Goal: Transaction & Acquisition: Register for event/course

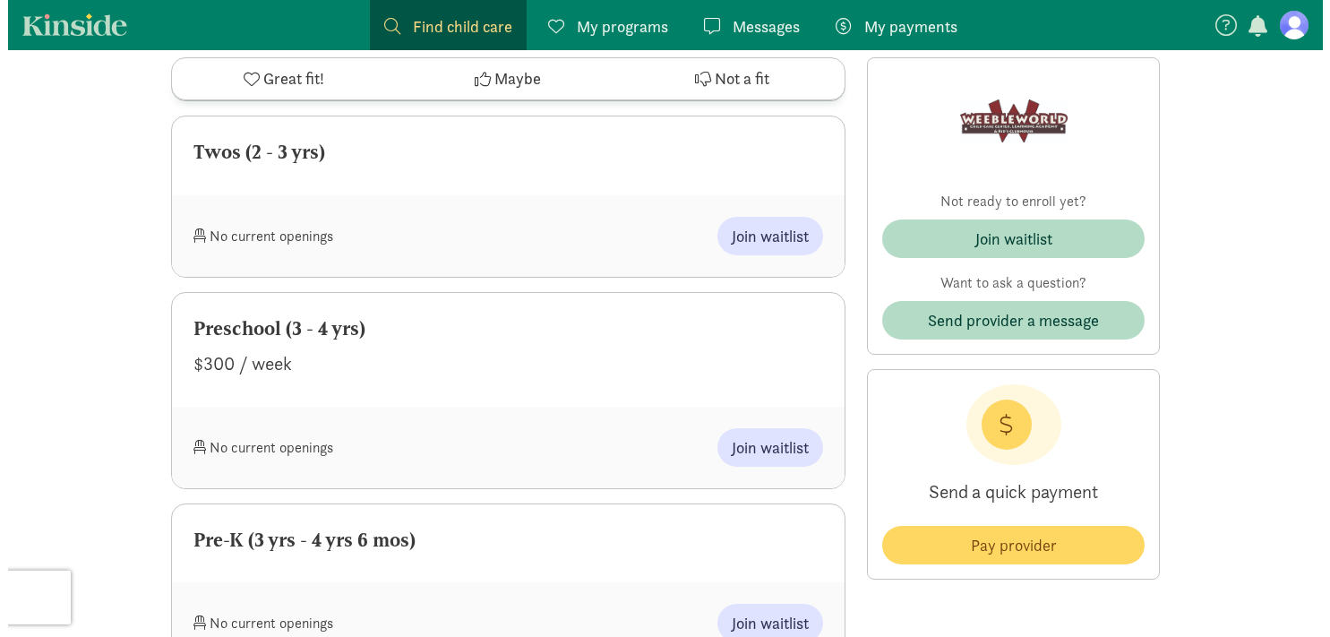
scroll to position [1375, 0]
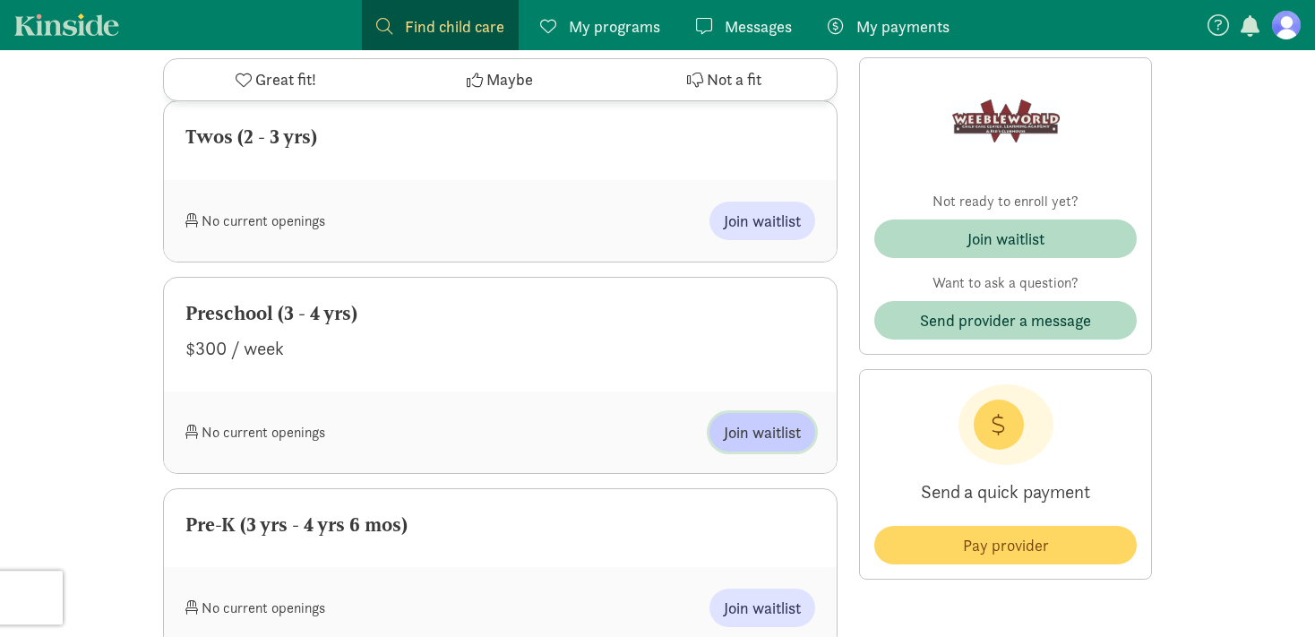
click at [762, 423] on span "Join waitlist" at bounding box center [762, 432] width 77 height 24
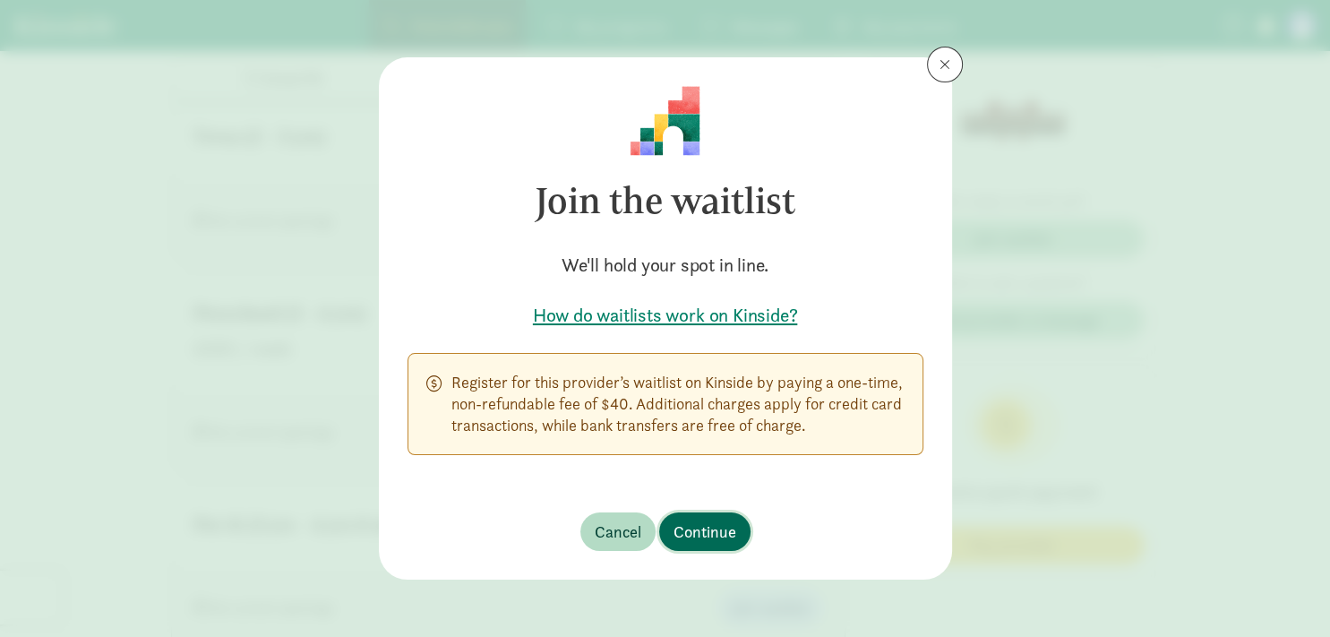
click at [703, 531] on span "Continue" at bounding box center [704, 531] width 63 height 24
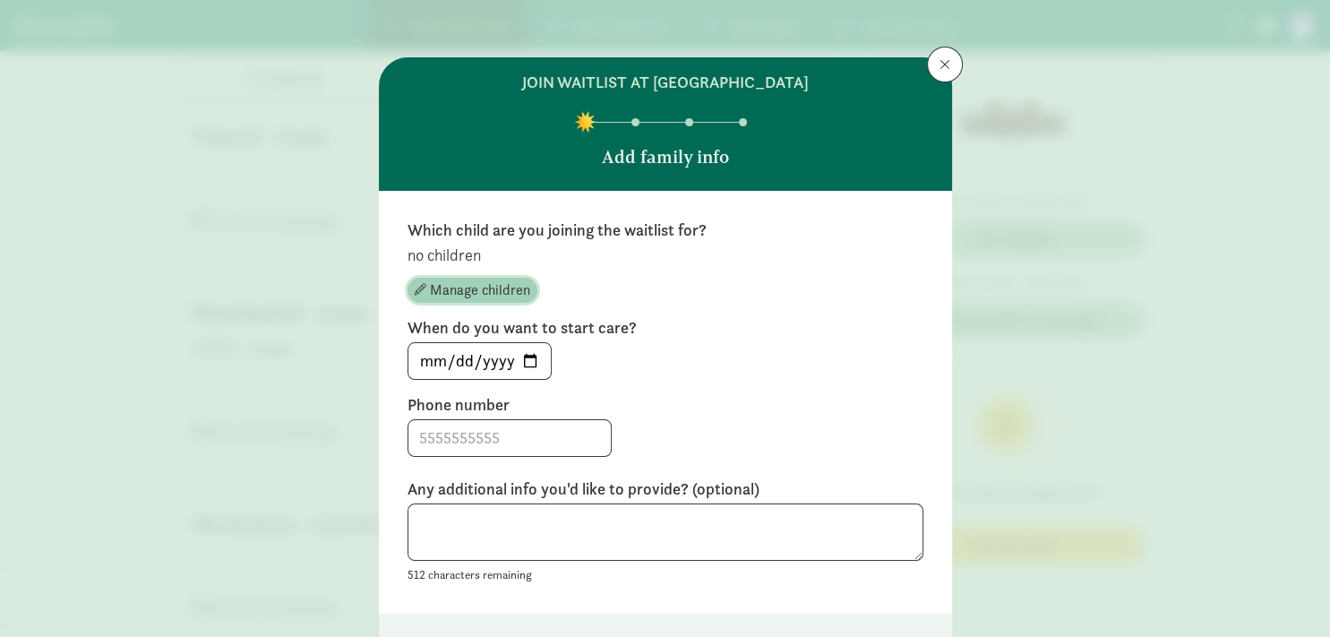
click at [469, 293] on span "Manage children" at bounding box center [480, 289] width 100 height 21
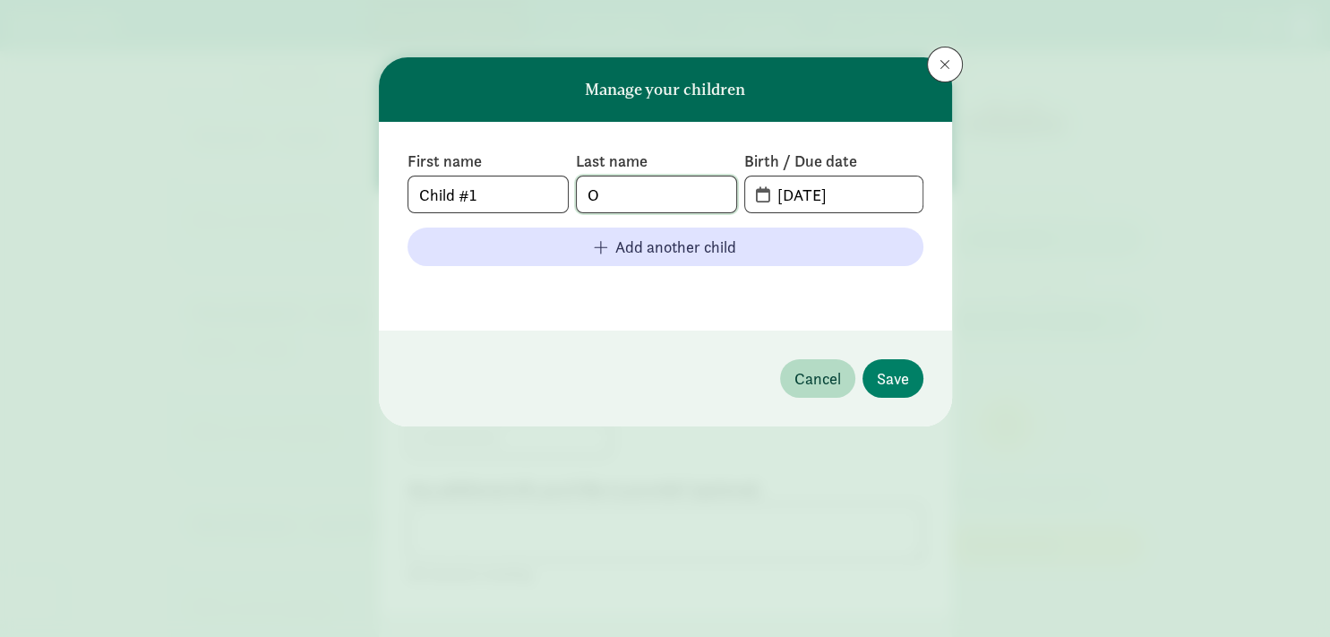
click at [620, 195] on input "O" at bounding box center [656, 194] width 159 height 36
click at [496, 188] on input "Child #1" at bounding box center [487, 194] width 159 height 36
type input "C"
type input "[PERSON_NAME]"
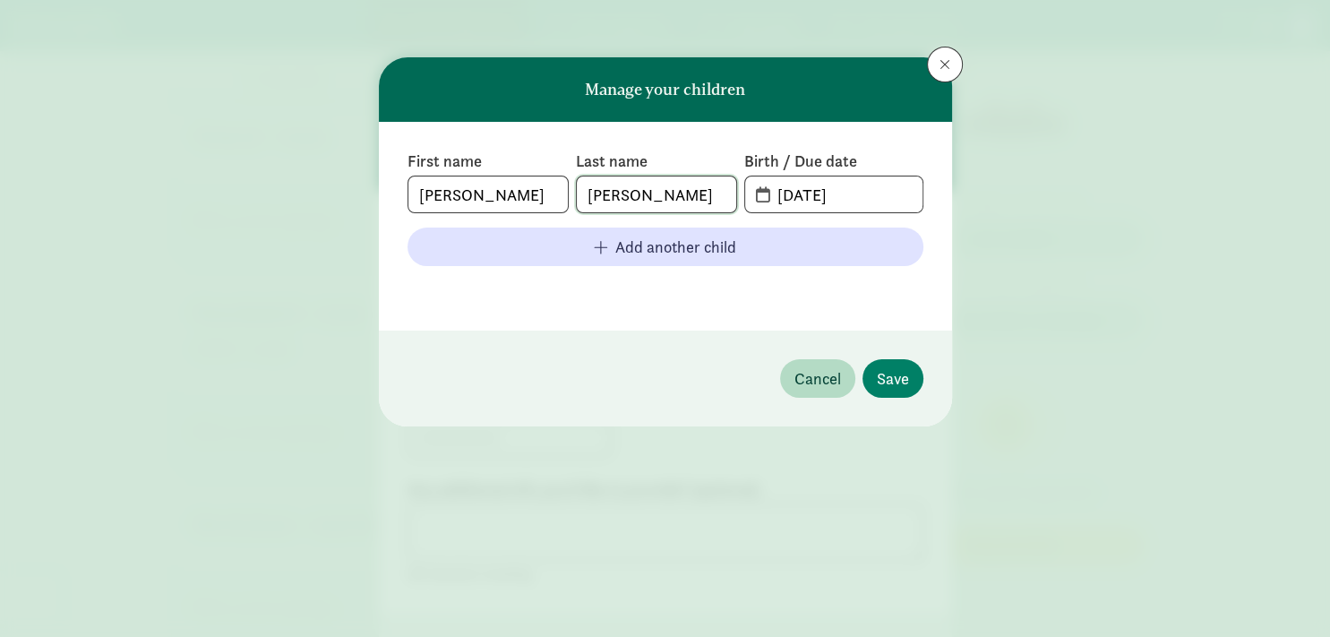
type input "[PERSON_NAME]"
type input "[DATE]"
click at [890, 380] on span "Save" at bounding box center [893, 378] width 32 height 24
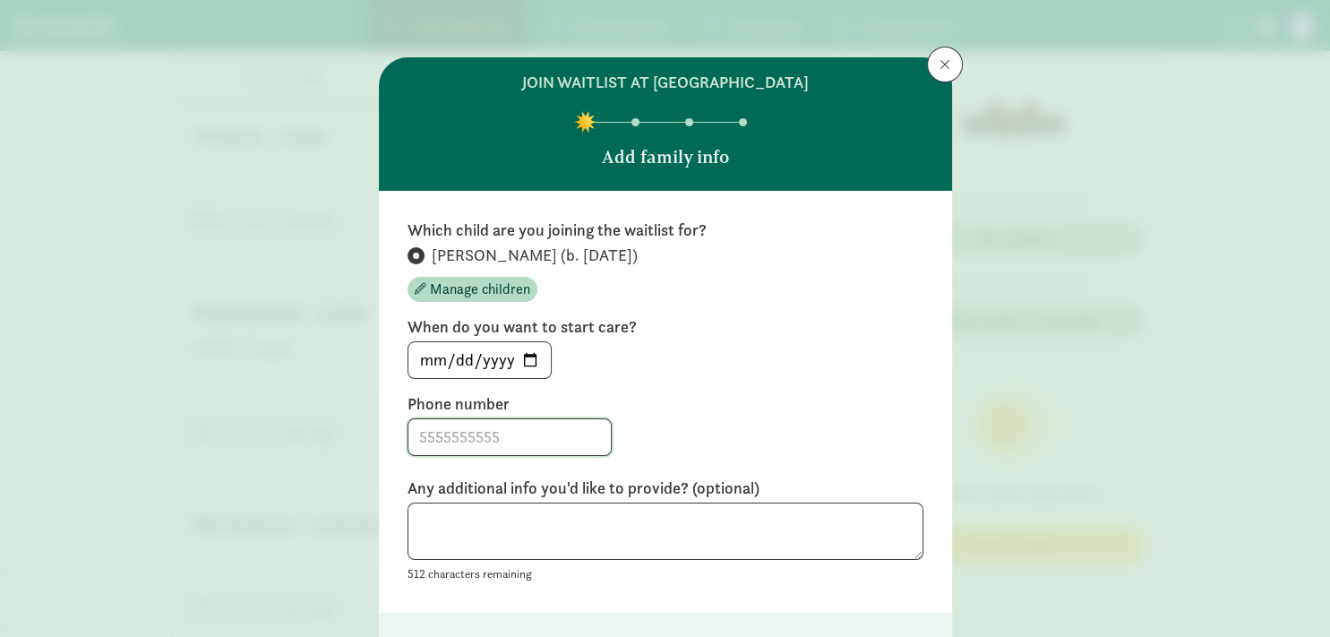
click at [500, 442] on input at bounding box center [509, 437] width 202 height 36
type input "[PHONE_NUMBER]"
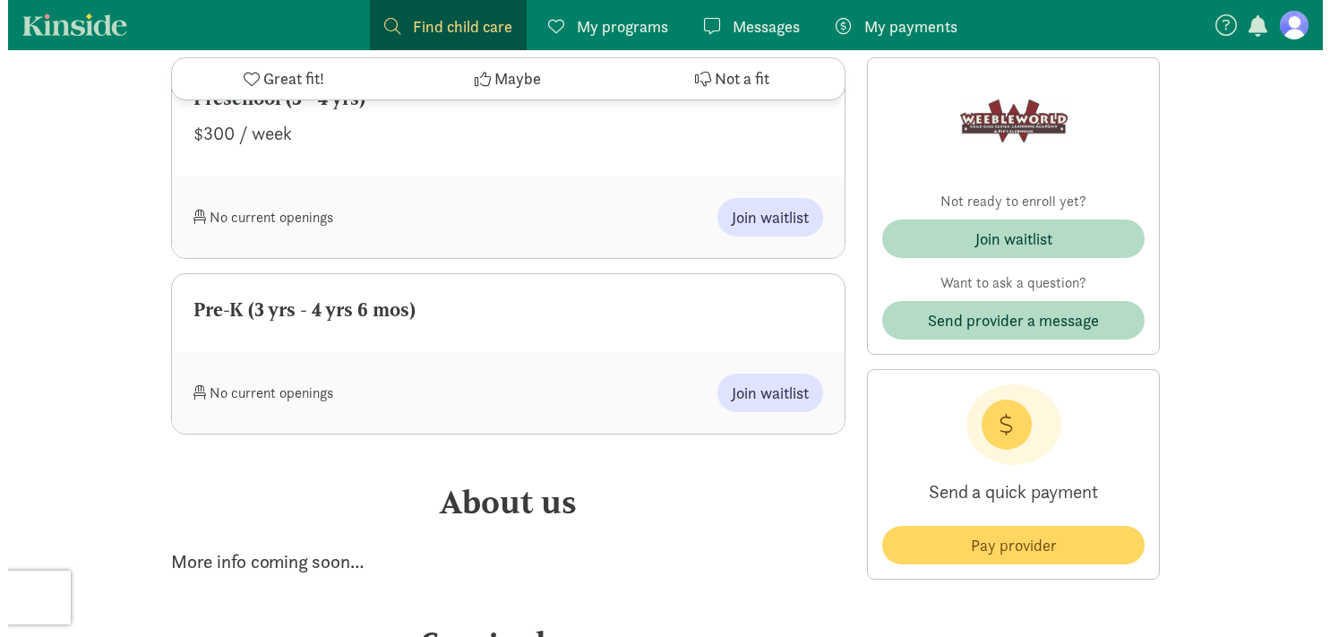
scroll to position [1487, 0]
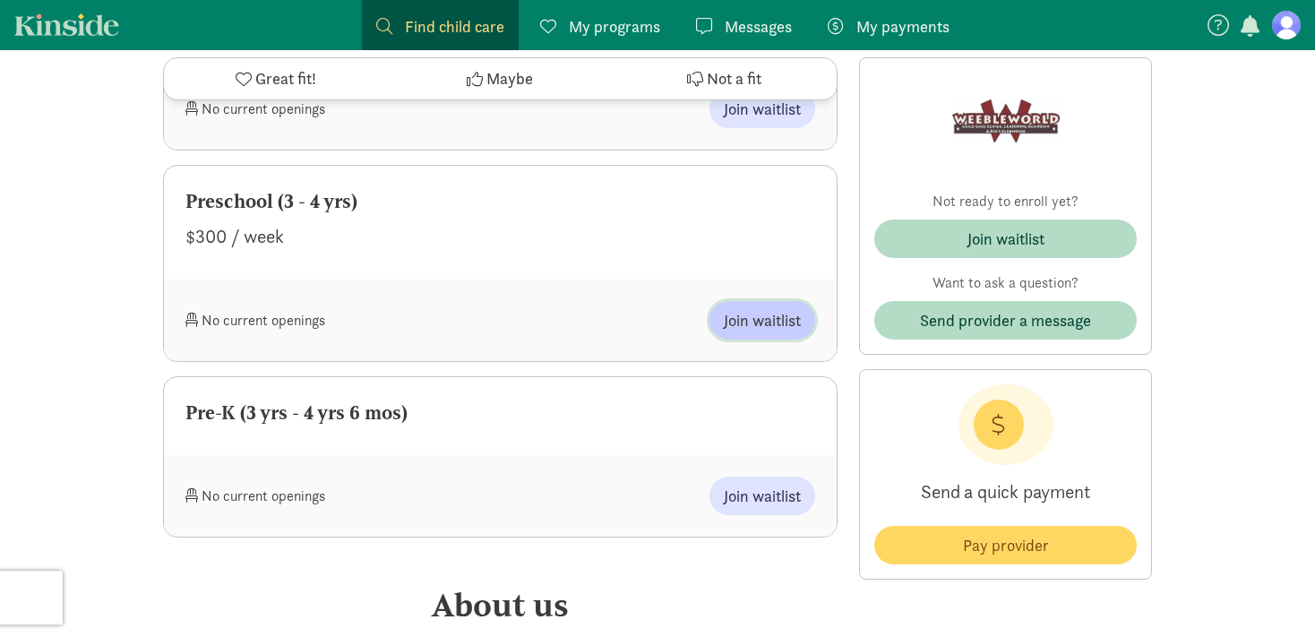
click at [759, 316] on span "Join waitlist" at bounding box center [762, 320] width 77 height 24
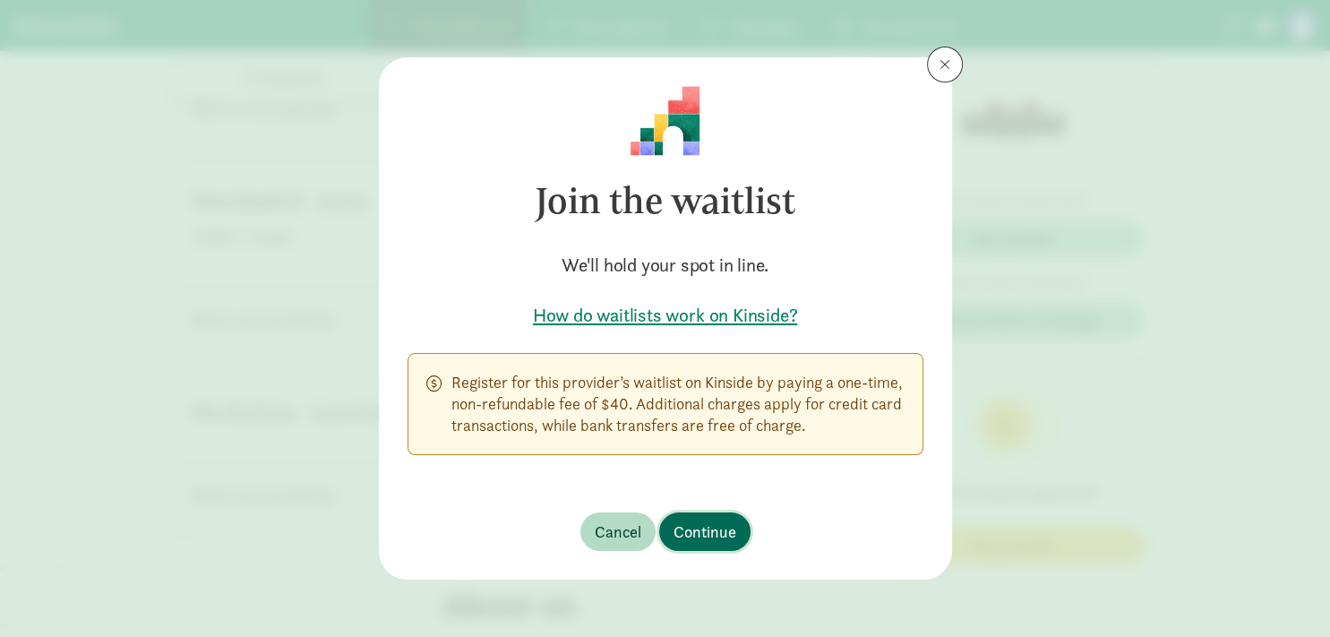
click at [707, 541] on span "Continue" at bounding box center [704, 531] width 63 height 24
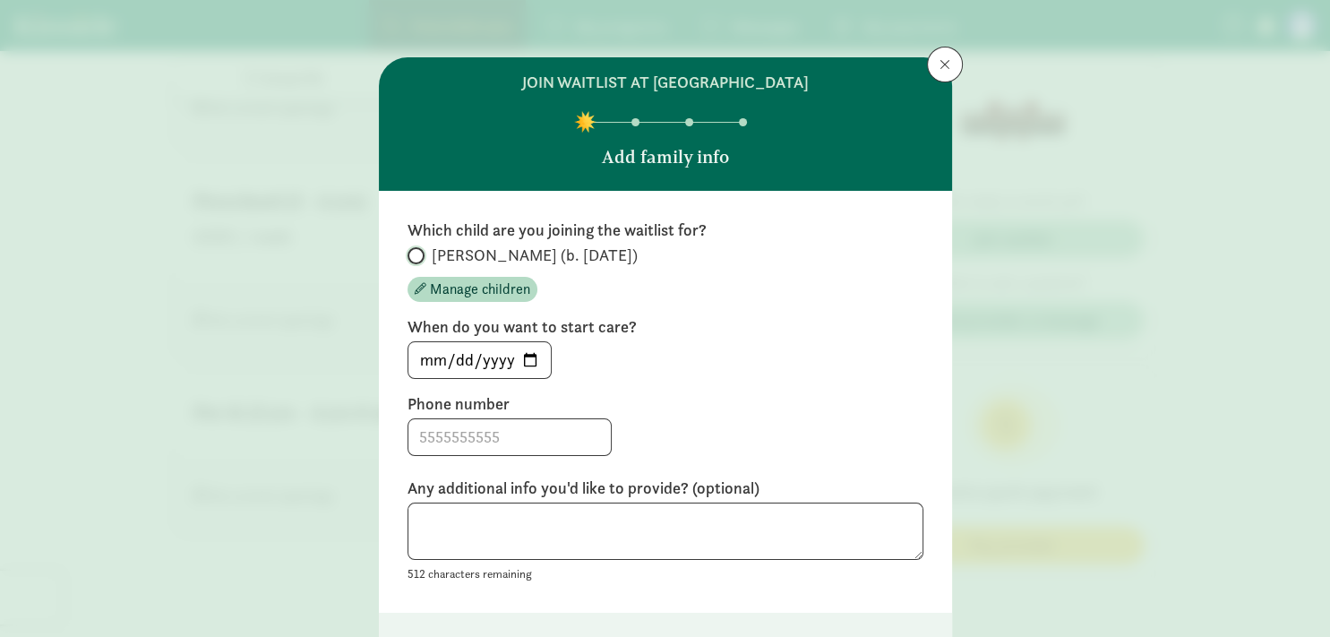
click at [414, 254] on input "[PERSON_NAME] (b. [DATE])" at bounding box center [414, 256] width 12 height 12
radio input "true"
click at [521, 442] on input at bounding box center [509, 437] width 202 height 36
type input "[PHONE_NUMBER]"
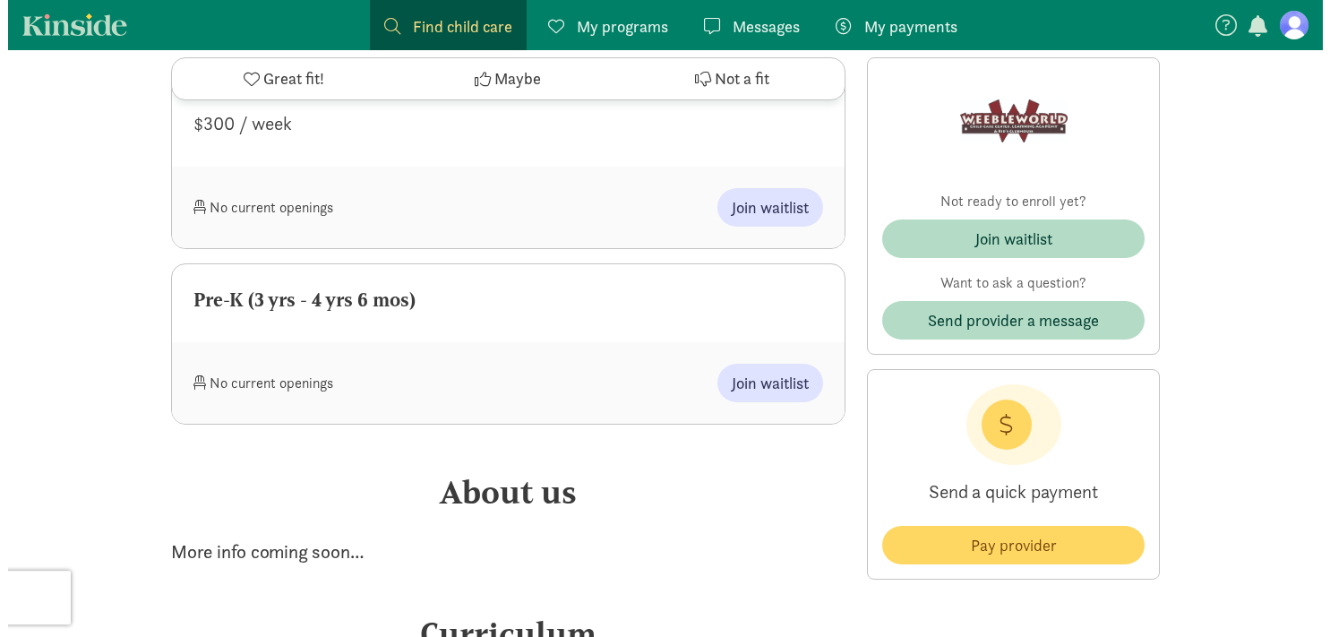
scroll to position [1594, 0]
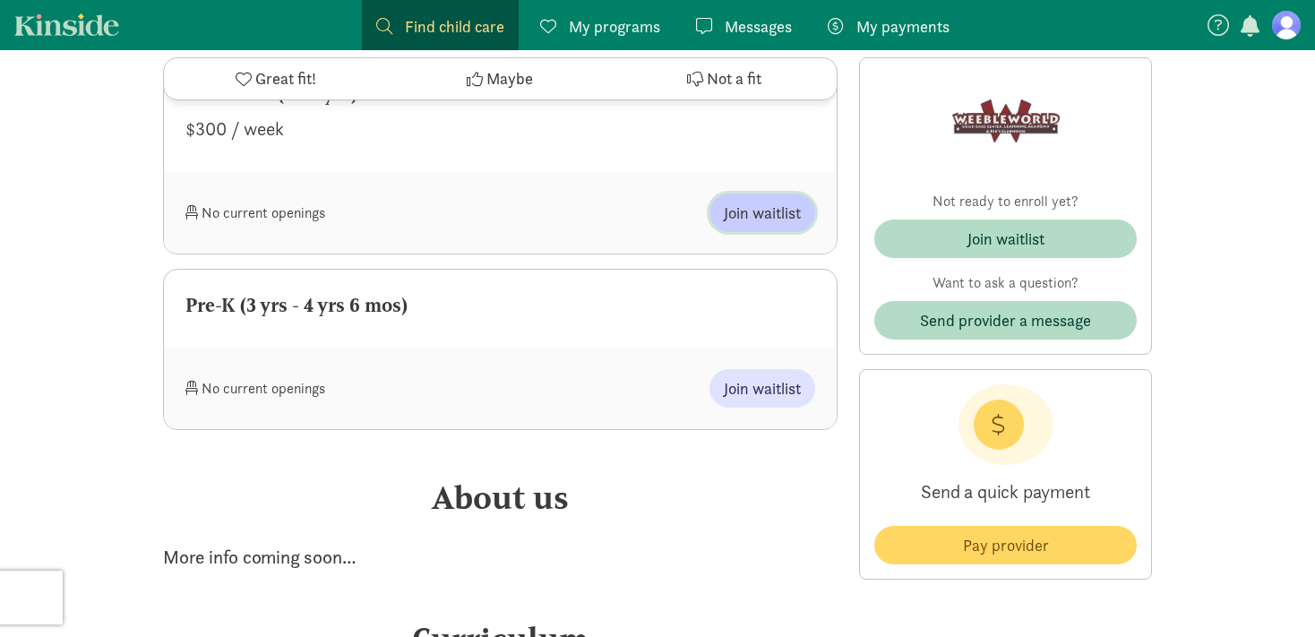
click at [740, 201] on span "Join waitlist" at bounding box center [762, 213] width 77 height 24
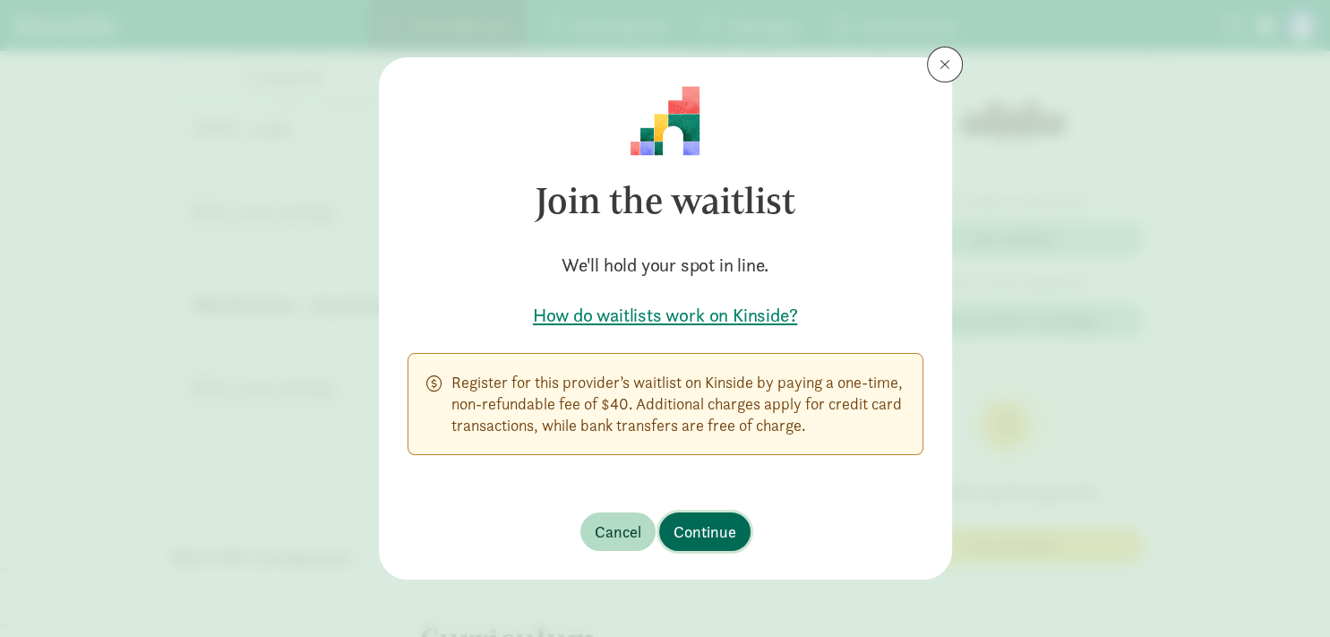
click at [692, 531] on span "Continue" at bounding box center [704, 531] width 63 height 24
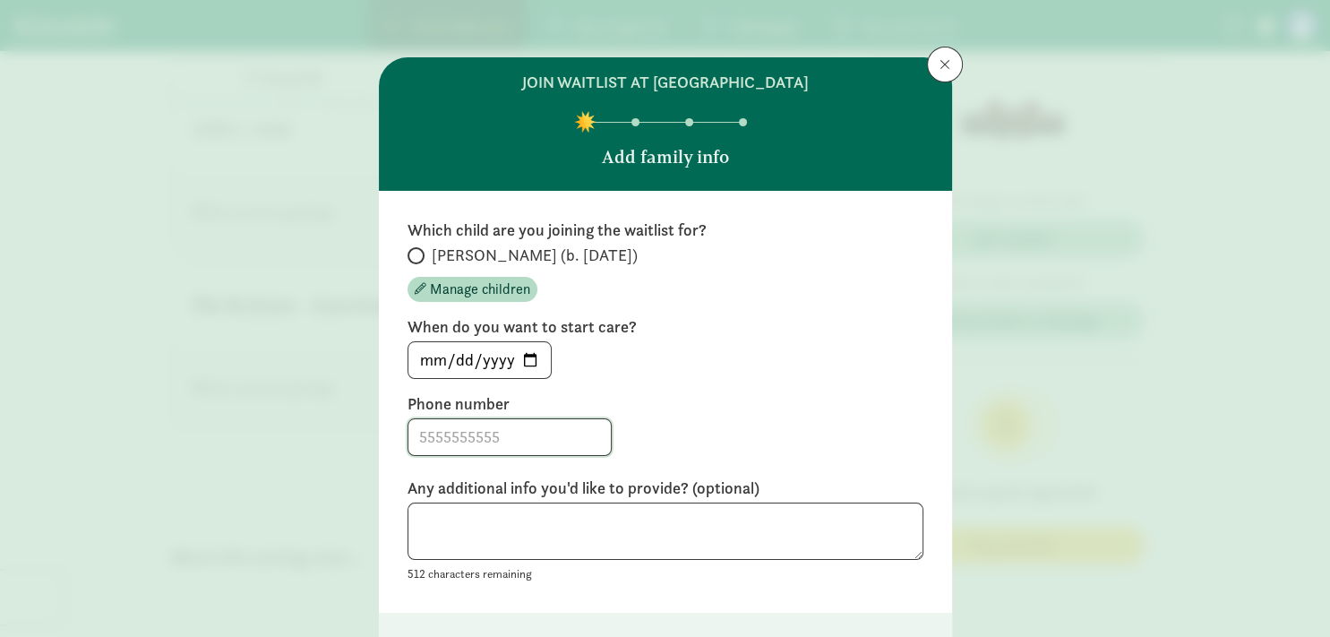
click at [543, 450] on input at bounding box center [509, 437] width 202 height 36
type input "[PHONE_NUMBER]"
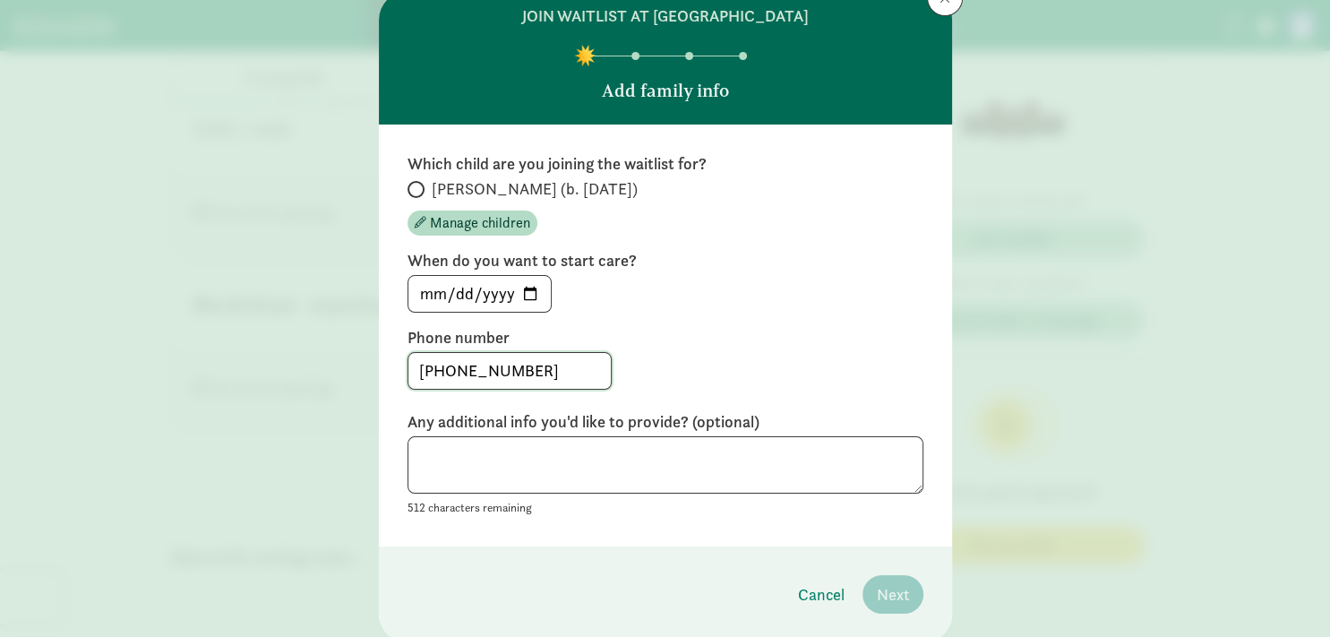
scroll to position [73, 0]
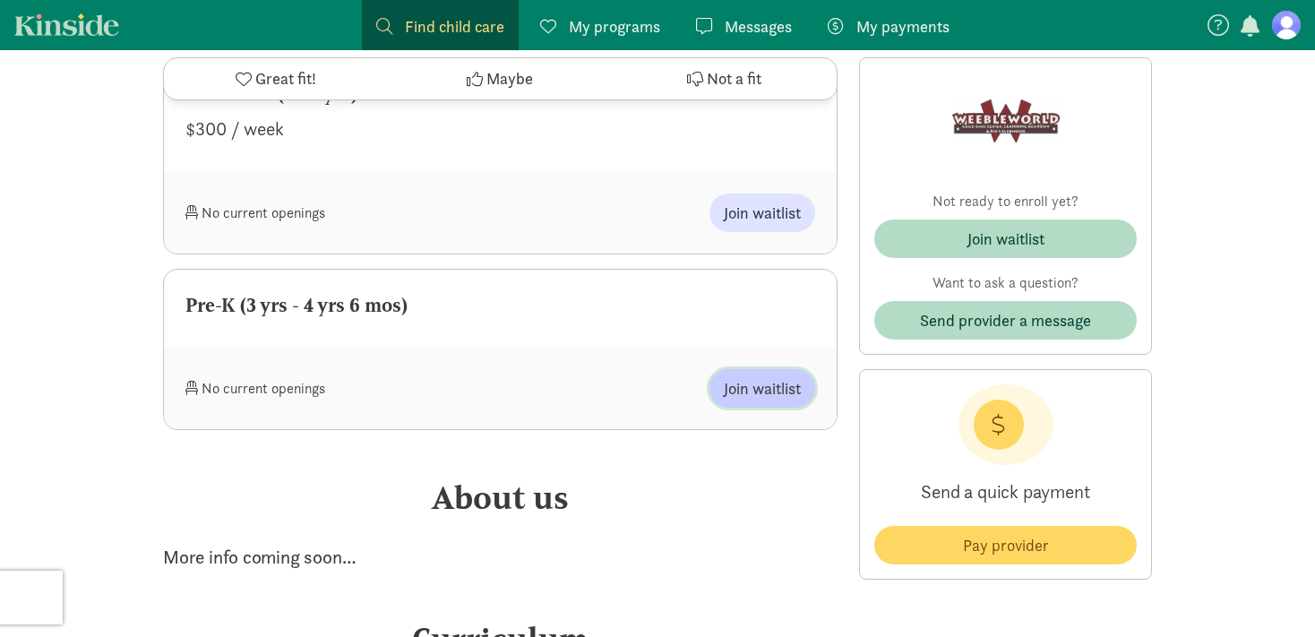
click at [746, 379] on span "Join waitlist" at bounding box center [762, 388] width 77 height 24
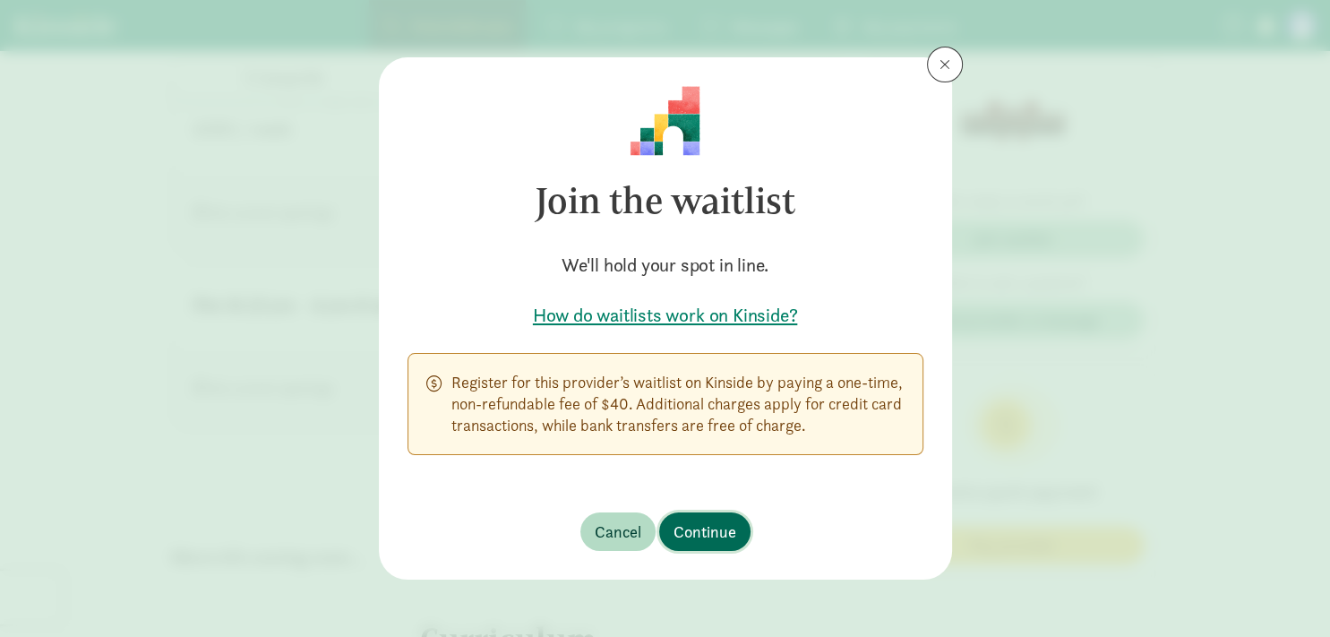
click at [695, 525] on span "Continue" at bounding box center [704, 531] width 63 height 24
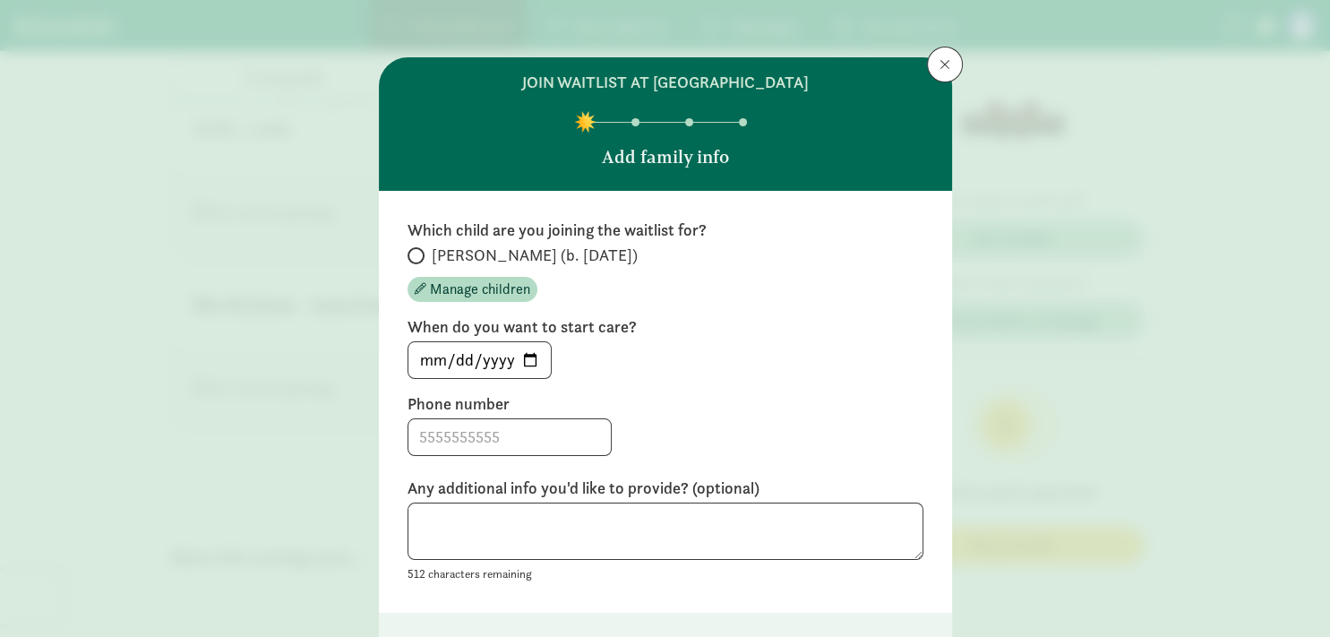
scroll to position [128, 0]
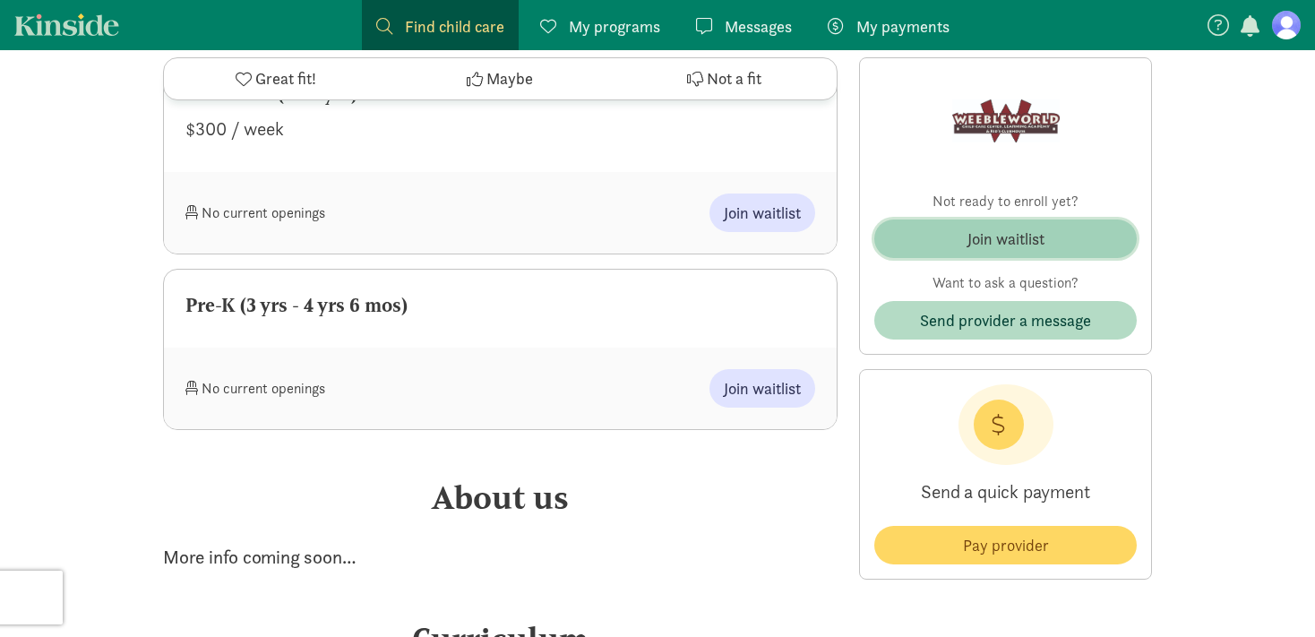
click at [994, 235] on div "Join waitlist" at bounding box center [1005, 239] width 77 height 24
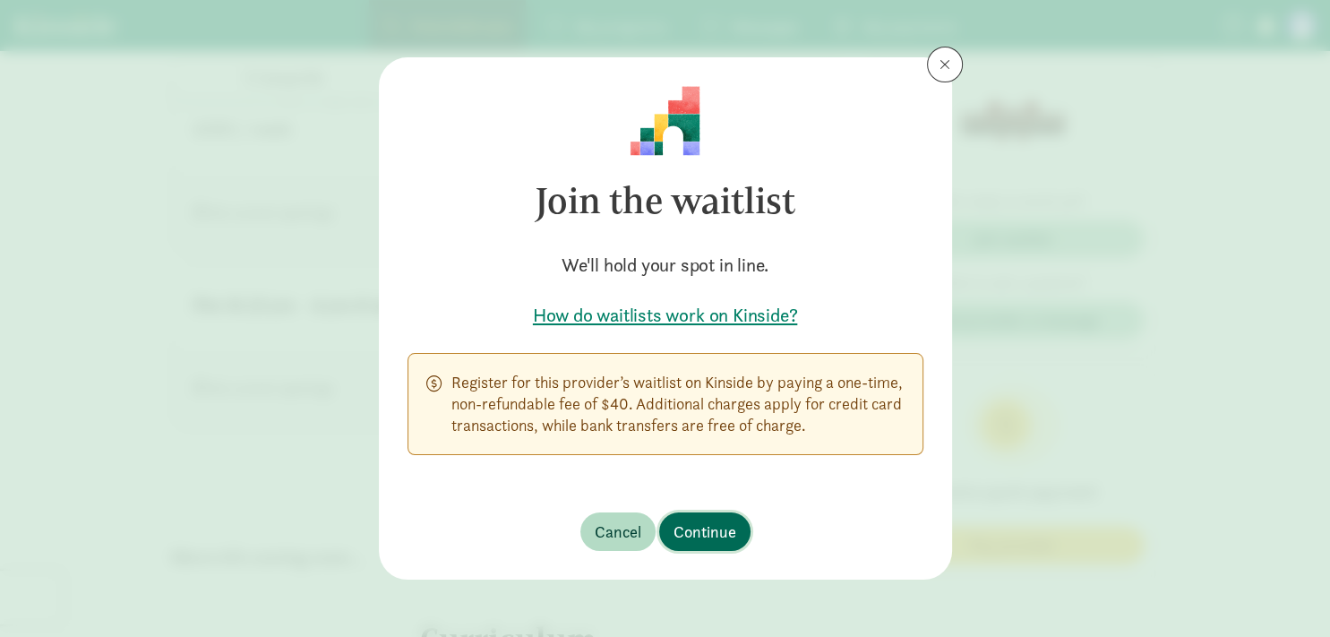
click at [693, 540] on span "Continue" at bounding box center [704, 531] width 63 height 24
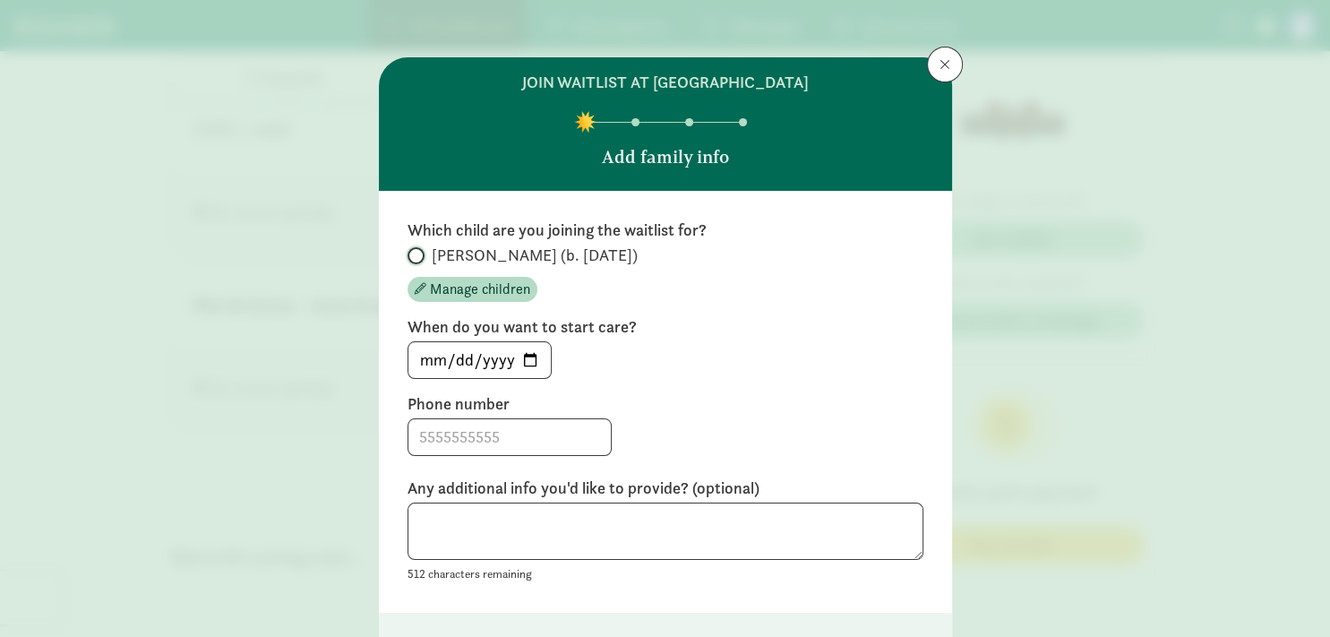
click at [410, 253] on input "[PERSON_NAME] (b. [DATE])" at bounding box center [414, 256] width 12 height 12
radio input "true"
click at [628, 116] on header "join waitlist at [GEOGRAPHIC_DATA] Add family info" at bounding box center [665, 123] width 573 height 133
click at [557, 434] on input at bounding box center [509, 437] width 202 height 36
type input "[PHONE_NUMBER]"
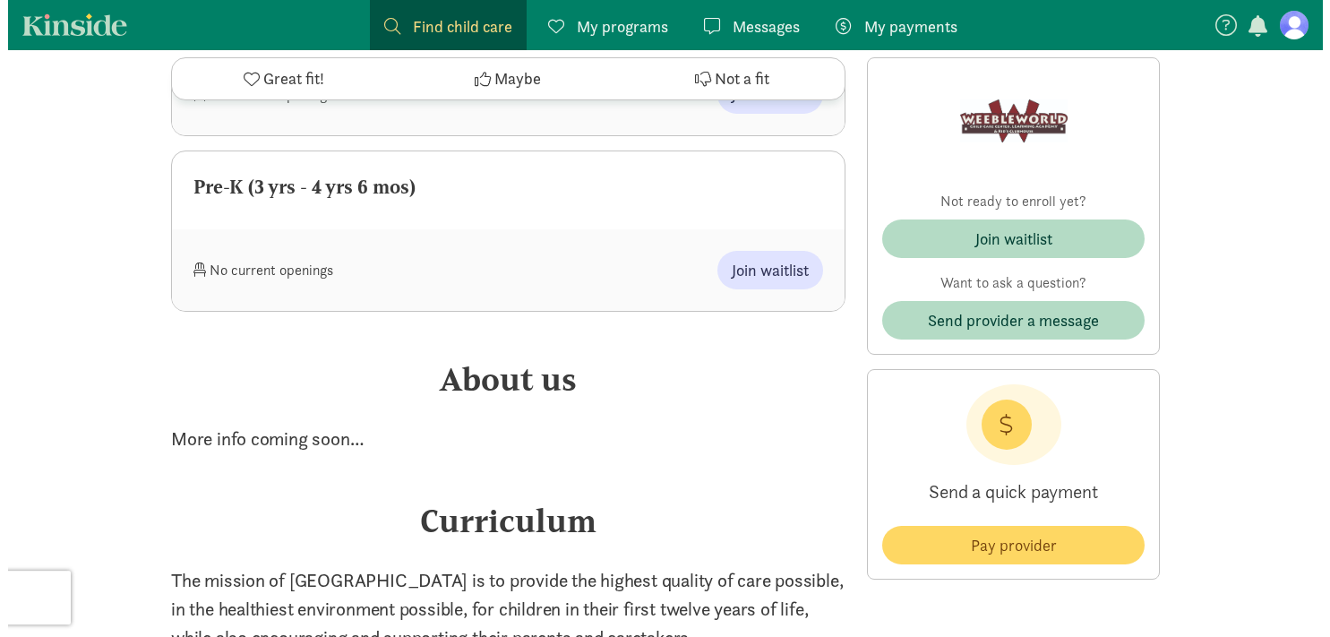
scroll to position [1697, 0]
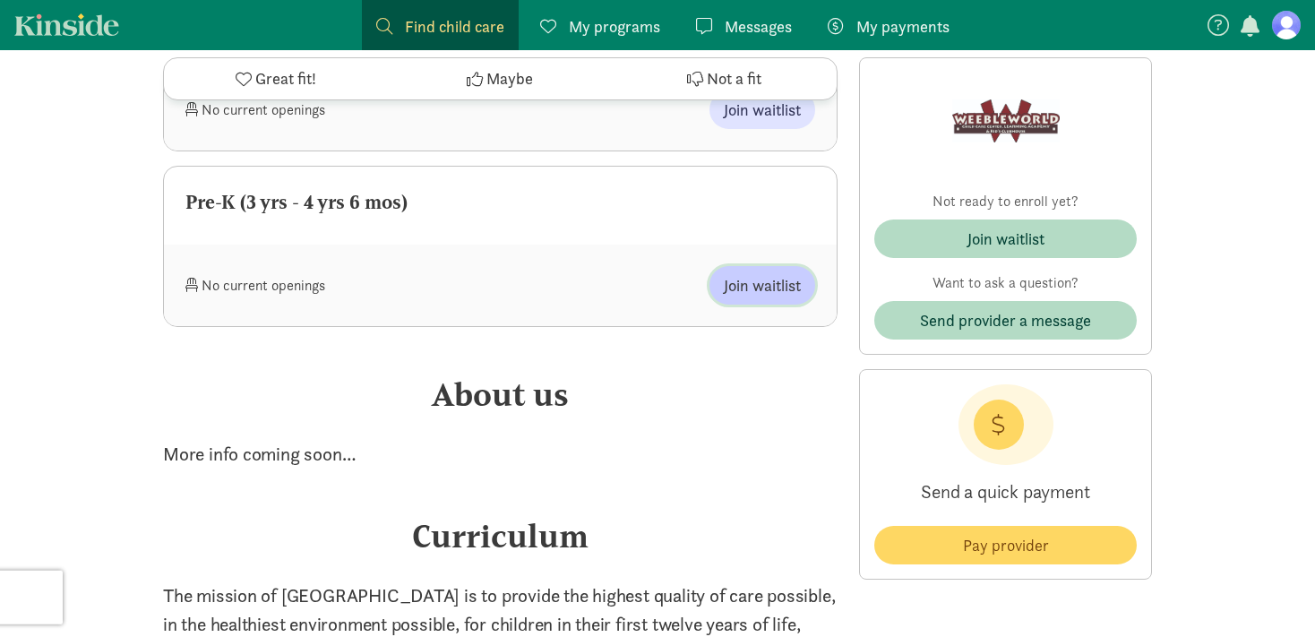
click at [745, 283] on span "Join waitlist" at bounding box center [762, 285] width 77 height 24
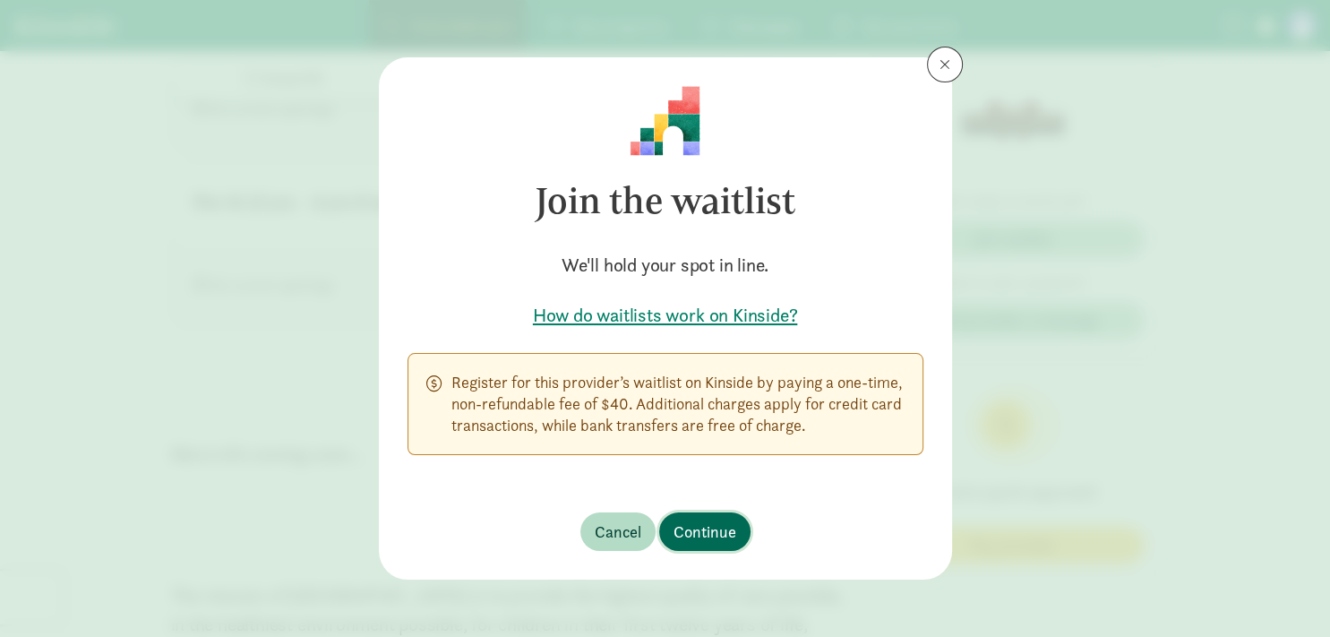
click at [685, 531] on span "Continue" at bounding box center [704, 531] width 63 height 24
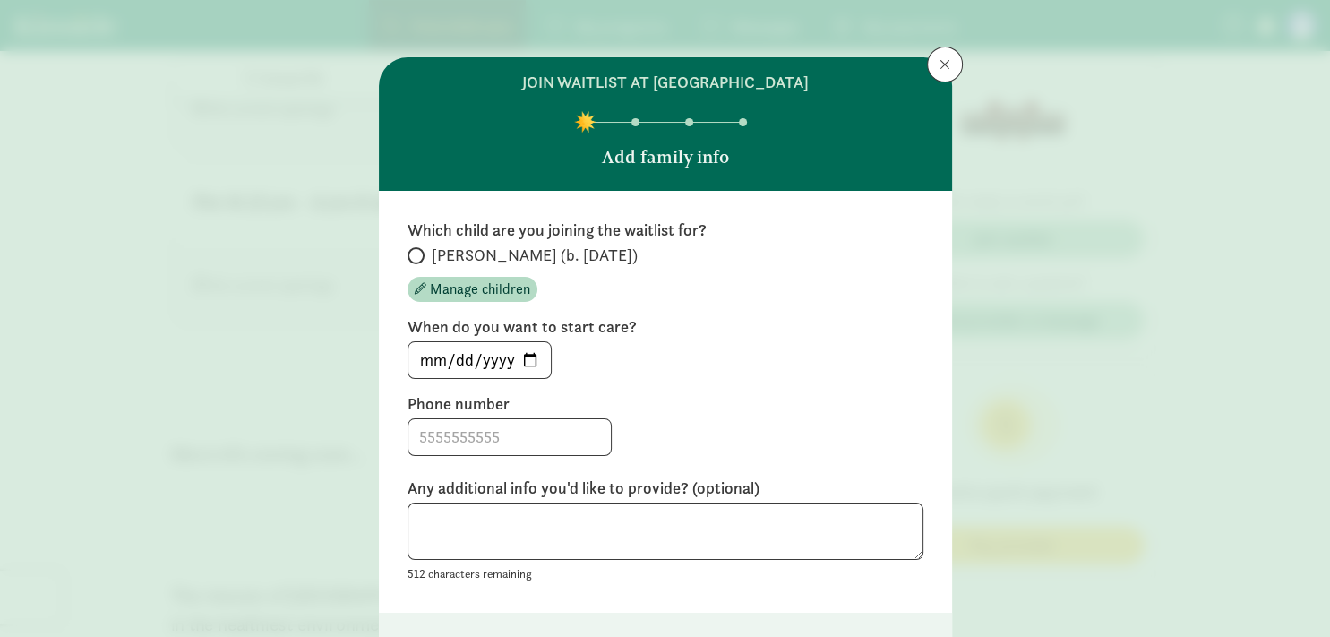
click at [410, 248] on span at bounding box center [416, 255] width 17 height 17
click at [410, 250] on input "[PERSON_NAME] (b. [DATE])" at bounding box center [414, 256] width 12 height 12
radio input "true"
click at [444, 281] on span "Manage children" at bounding box center [480, 289] width 100 height 21
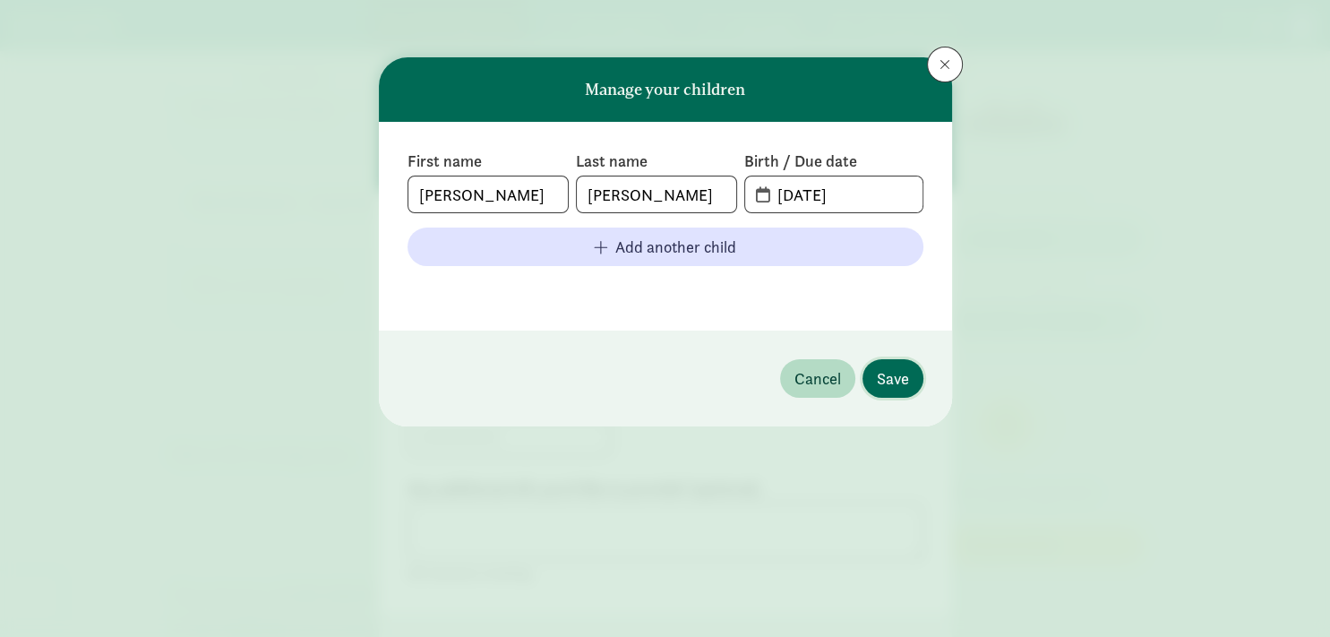
click at [900, 369] on span "Save" at bounding box center [893, 378] width 32 height 24
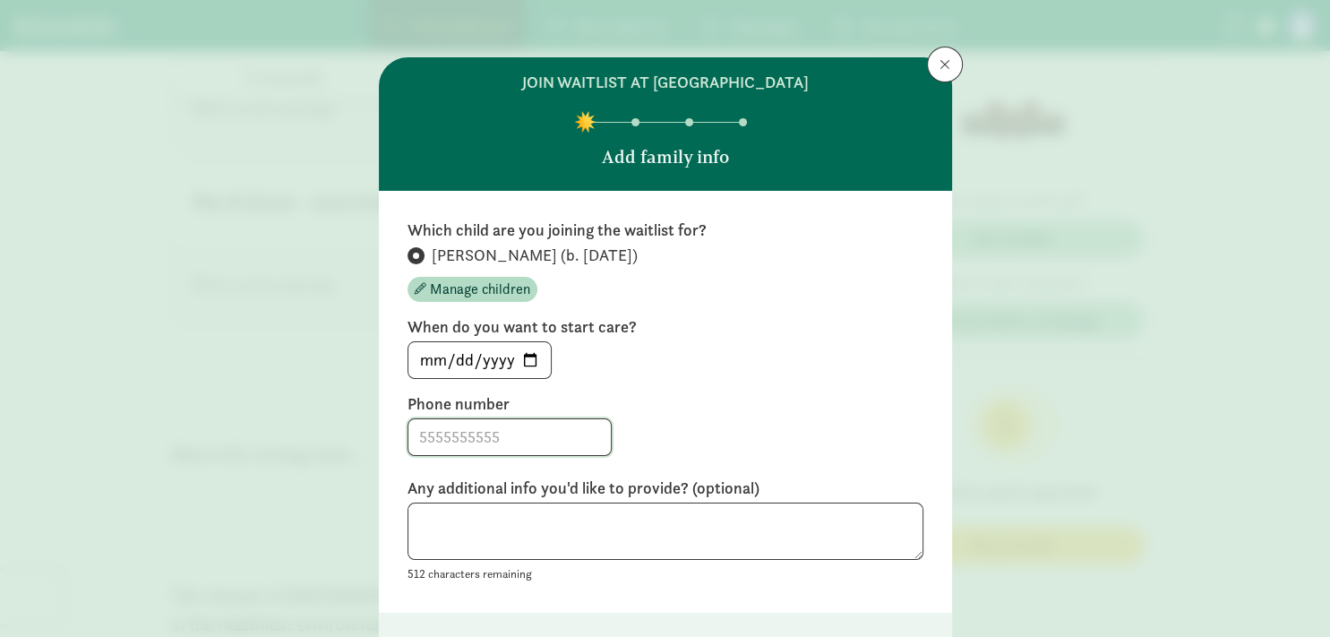
click at [525, 441] on input at bounding box center [509, 437] width 202 height 36
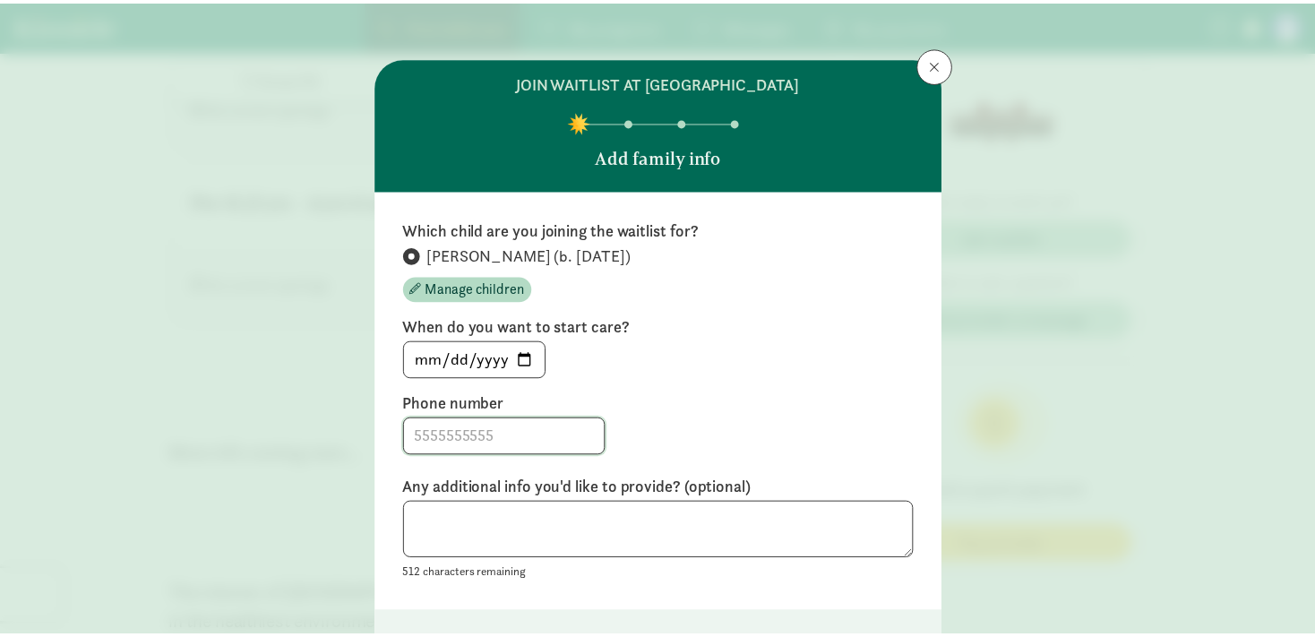
scroll to position [128, 0]
